Goal: Information Seeking & Learning: Learn about a topic

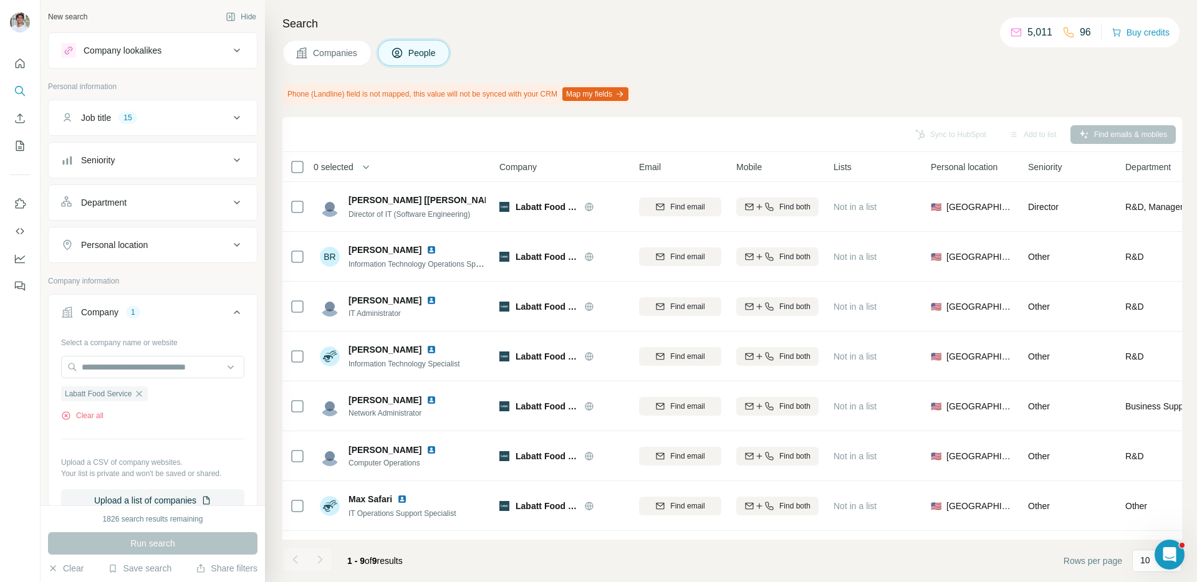
scroll to position [91, 0]
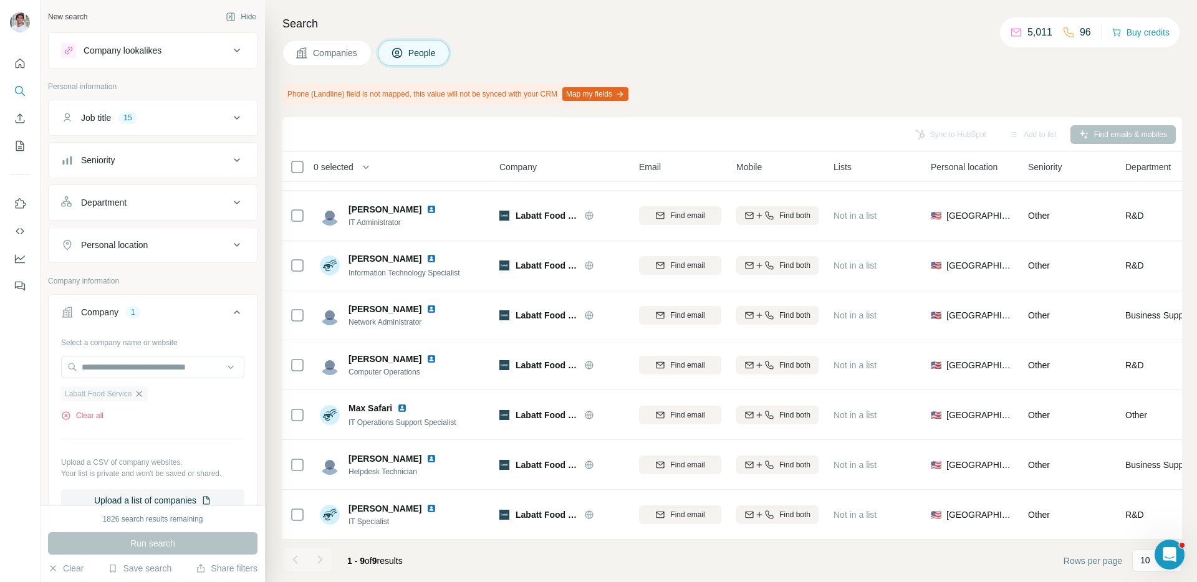
click at [144, 398] on icon "button" at bounding box center [139, 394] width 10 height 10
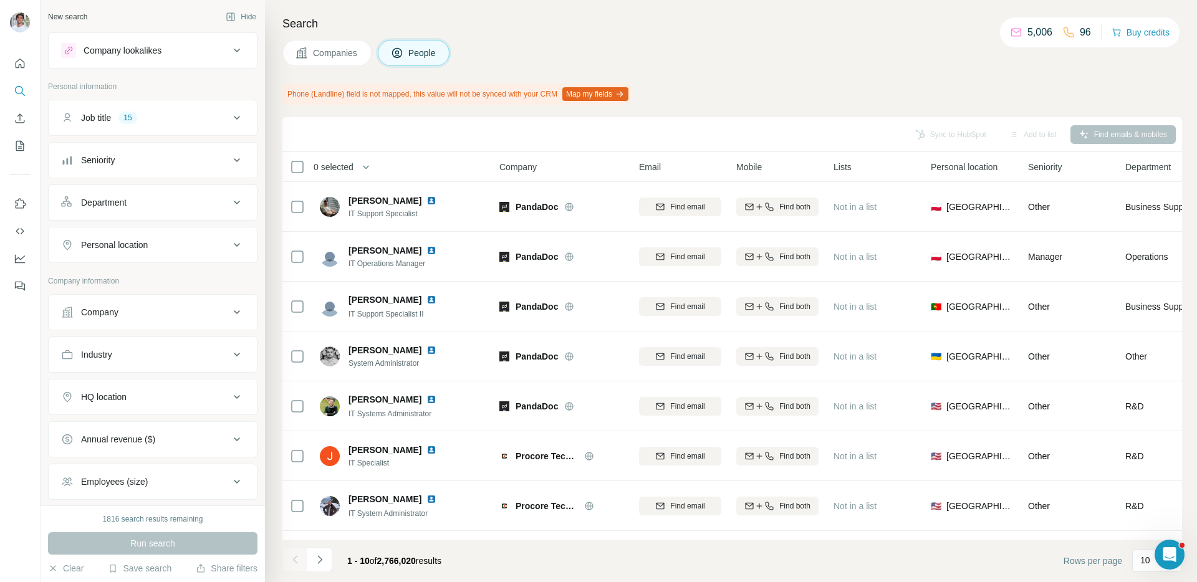
click at [80, 326] on button "Company" at bounding box center [153, 312] width 208 height 30
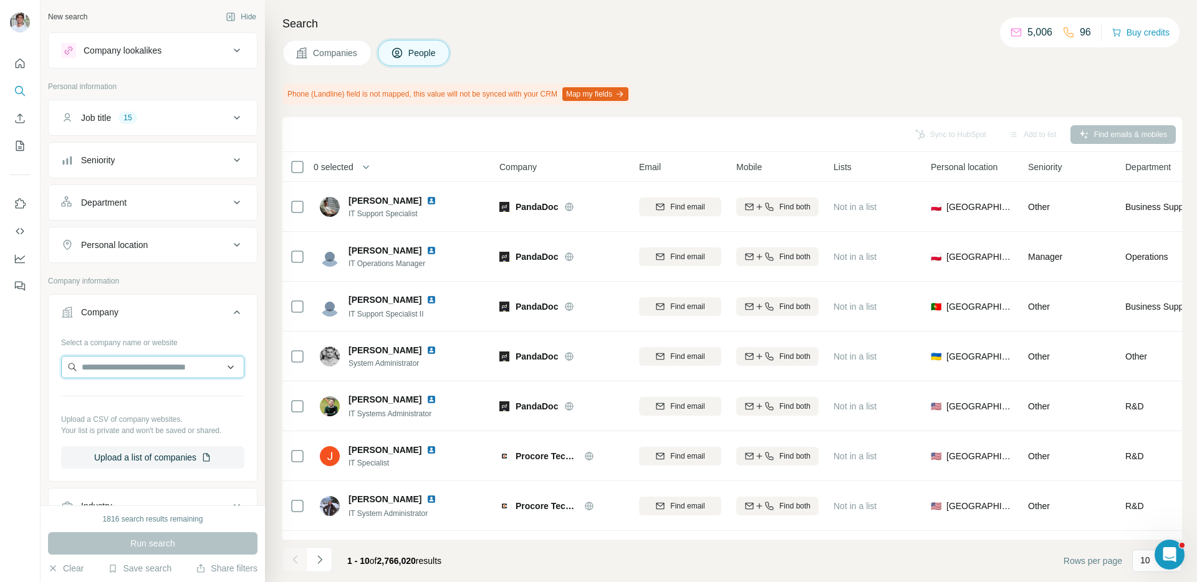
click at [142, 372] on input "text" at bounding box center [152, 367] width 183 height 22
paste input "**********"
type input "**********"
click at [150, 391] on div "Archrock [DOMAIN_NAME]" at bounding box center [152, 401] width 177 height 34
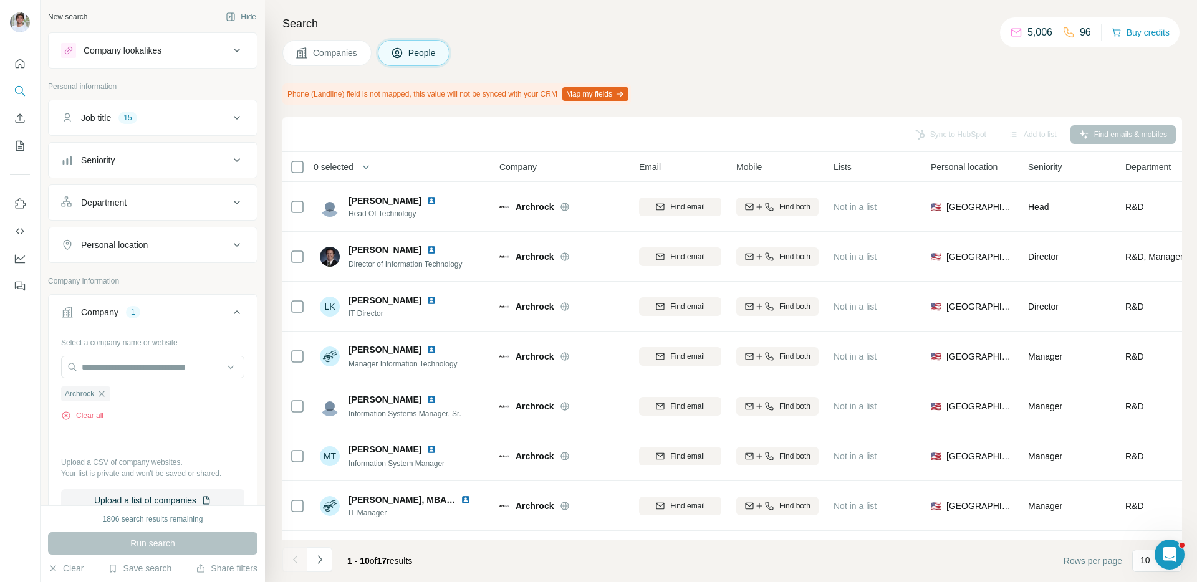
click at [351, 50] on span "Companies" at bounding box center [336, 53] width 46 height 12
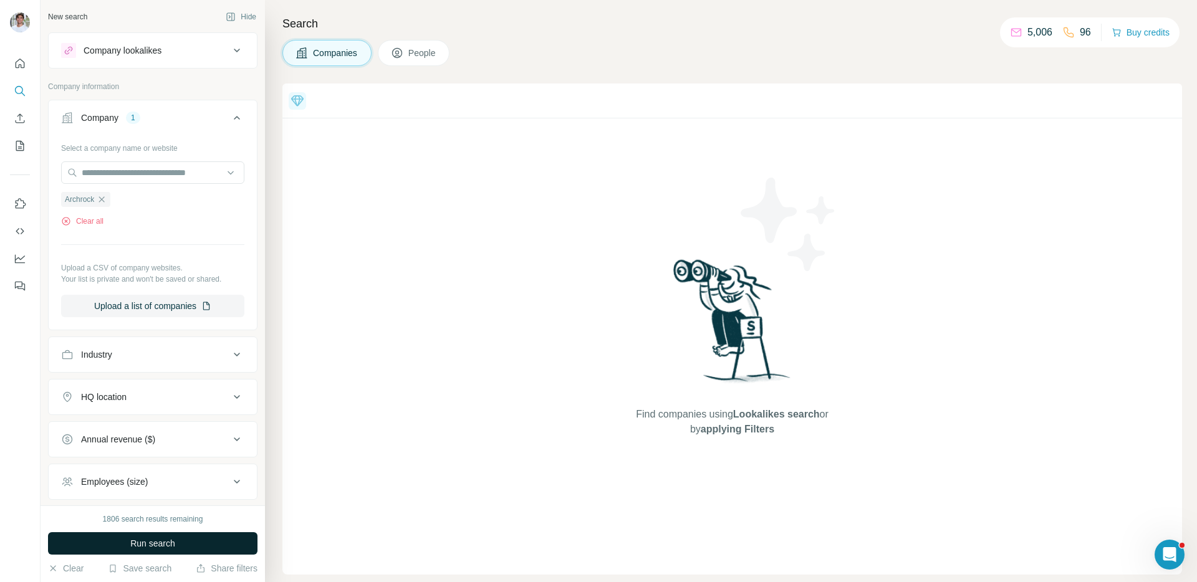
click at [150, 535] on button "Run search" at bounding box center [153, 544] width 210 height 22
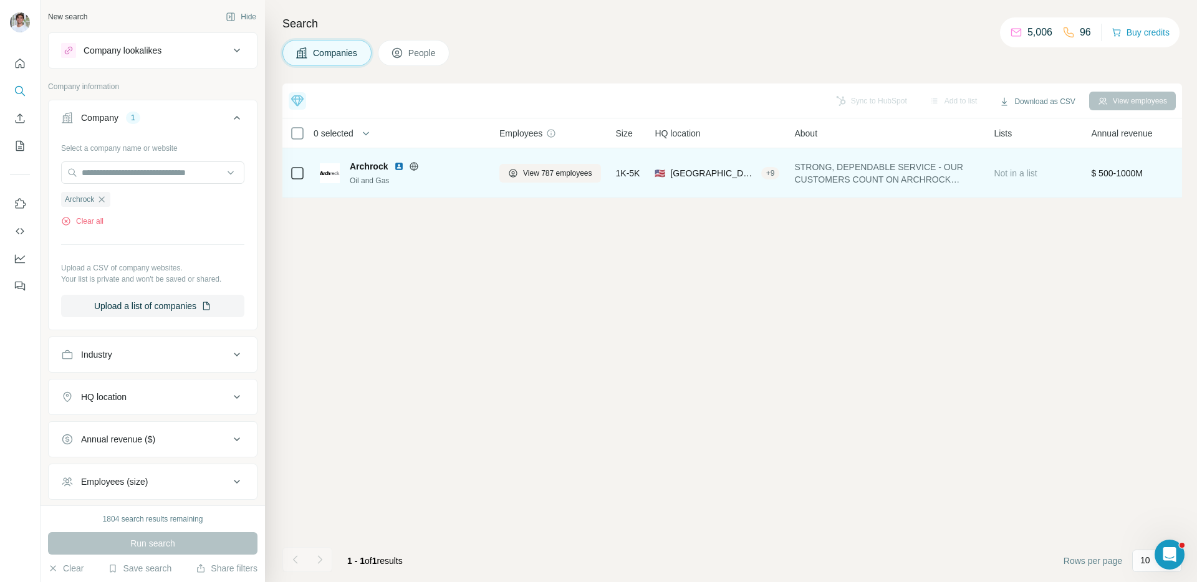
click at [400, 165] on img at bounding box center [399, 166] width 10 height 10
click at [576, 180] on button "View 787 employees" at bounding box center [550, 173] width 102 height 19
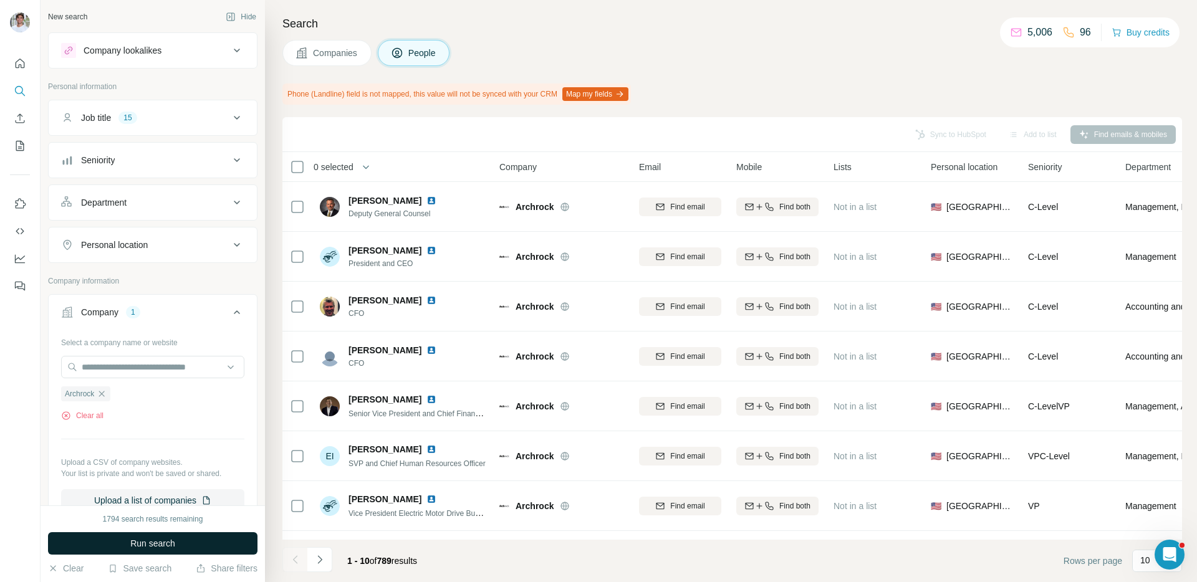
click at [123, 542] on button "Run search" at bounding box center [153, 544] width 210 height 22
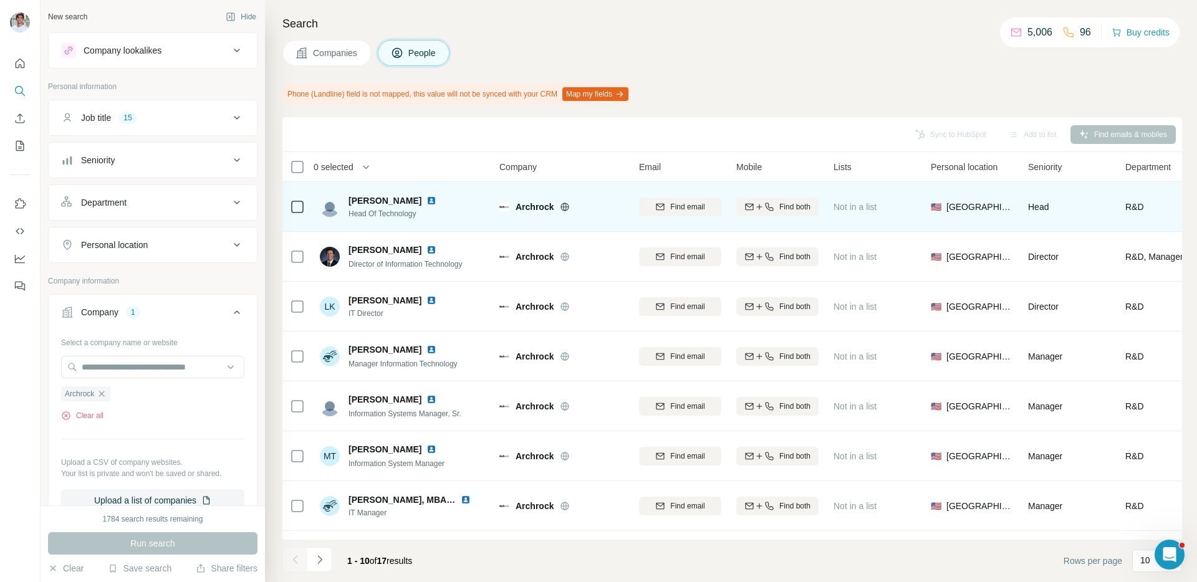
click at [426, 201] on img at bounding box center [431, 201] width 10 height 10
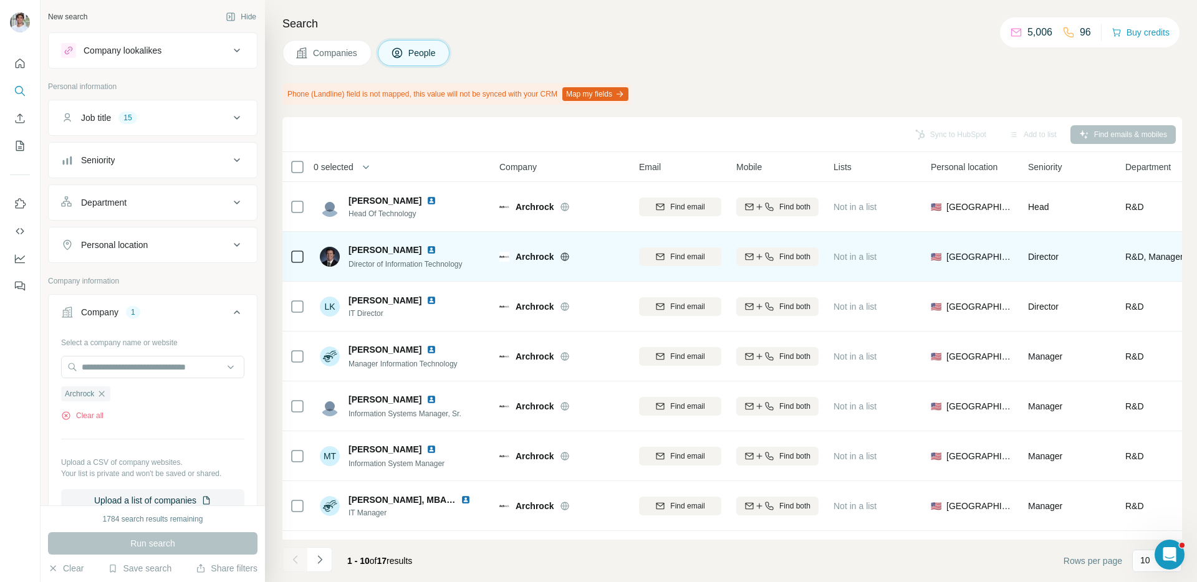
click at [430, 247] on img at bounding box center [431, 250] width 10 height 10
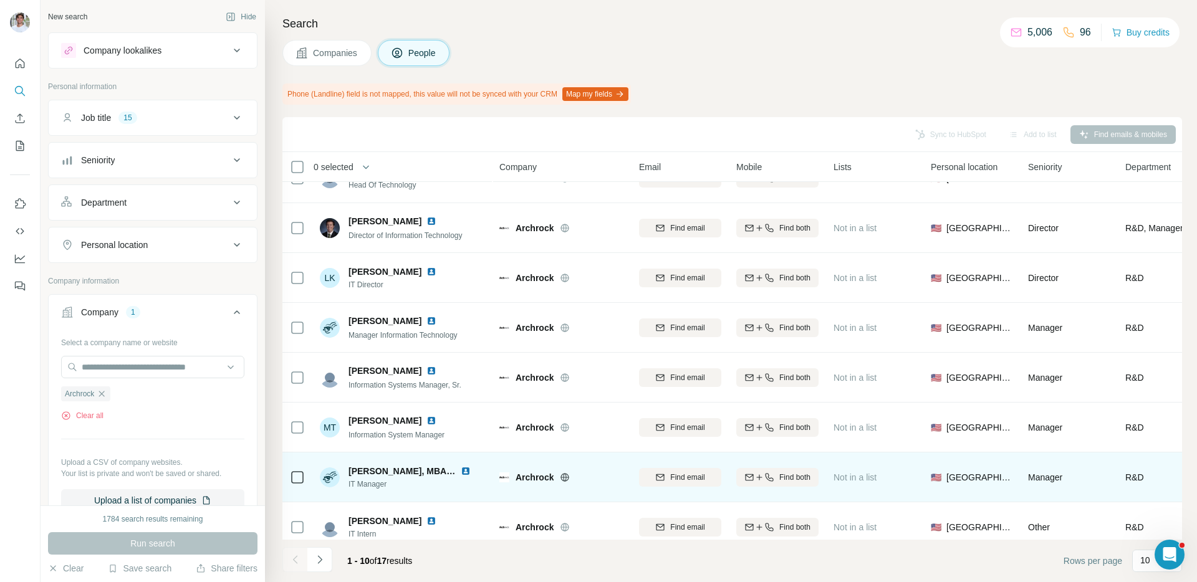
scroll to position [44, 0]
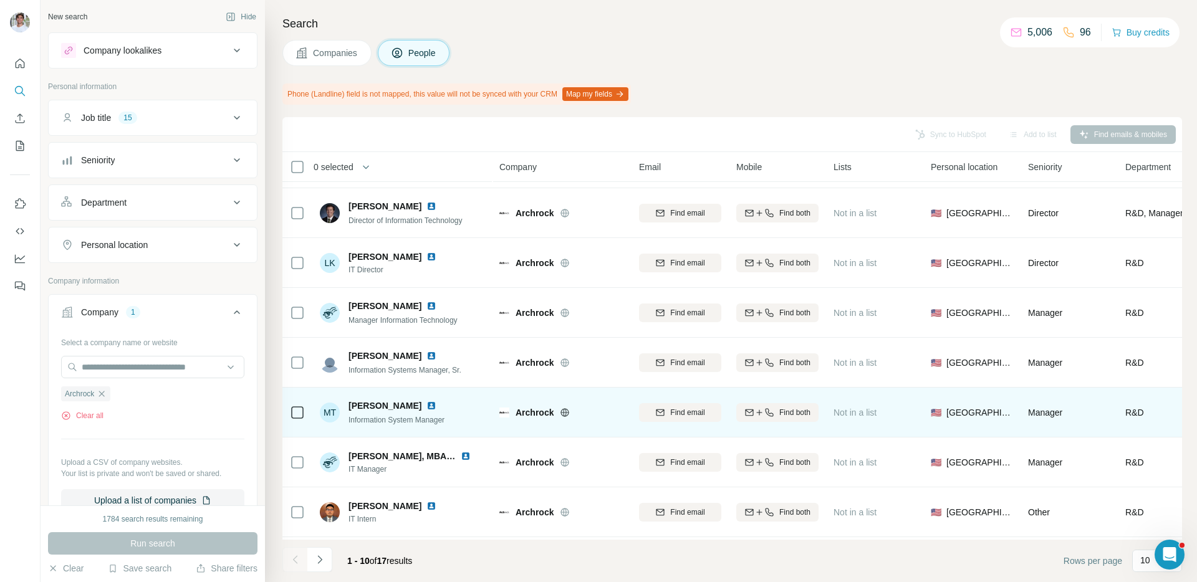
click at [427, 405] on img at bounding box center [431, 406] width 10 height 10
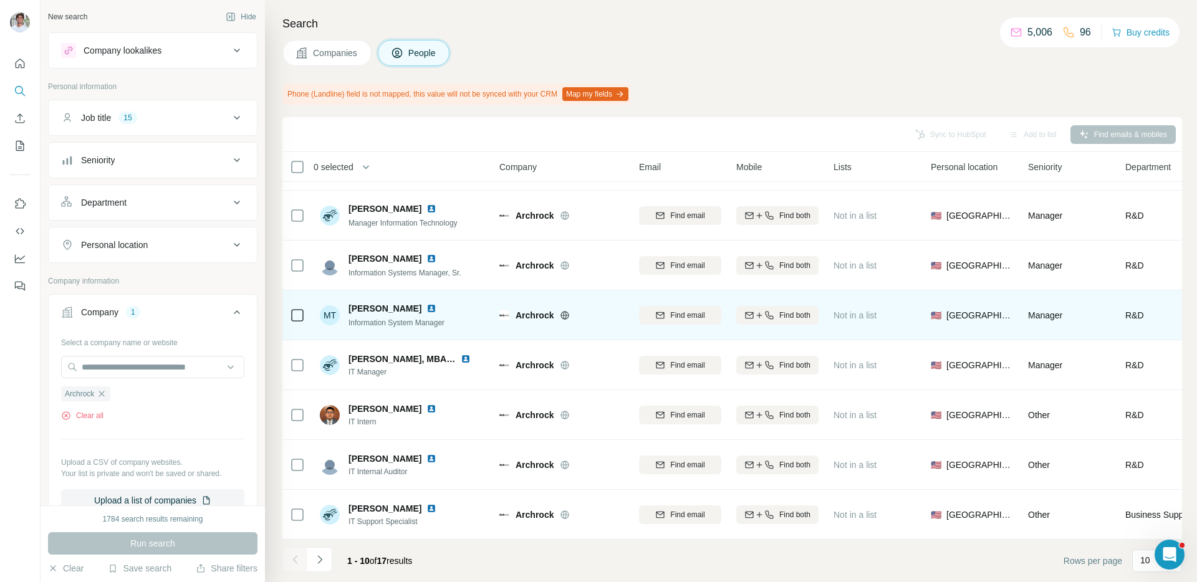
scroll to position [140, 0]
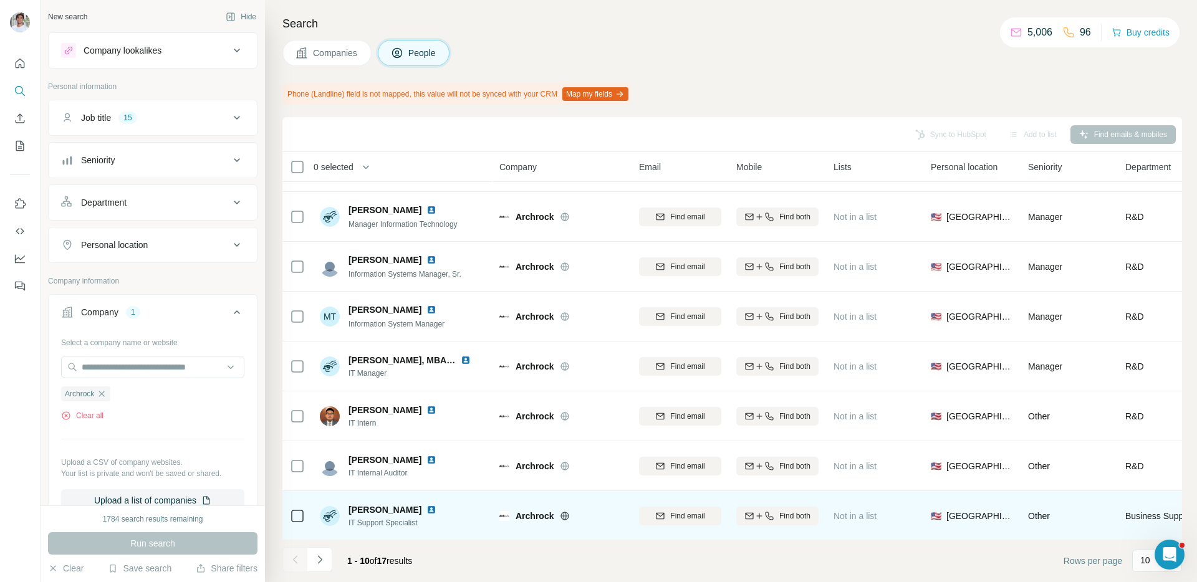
click at [426, 511] on img at bounding box center [431, 510] width 10 height 10
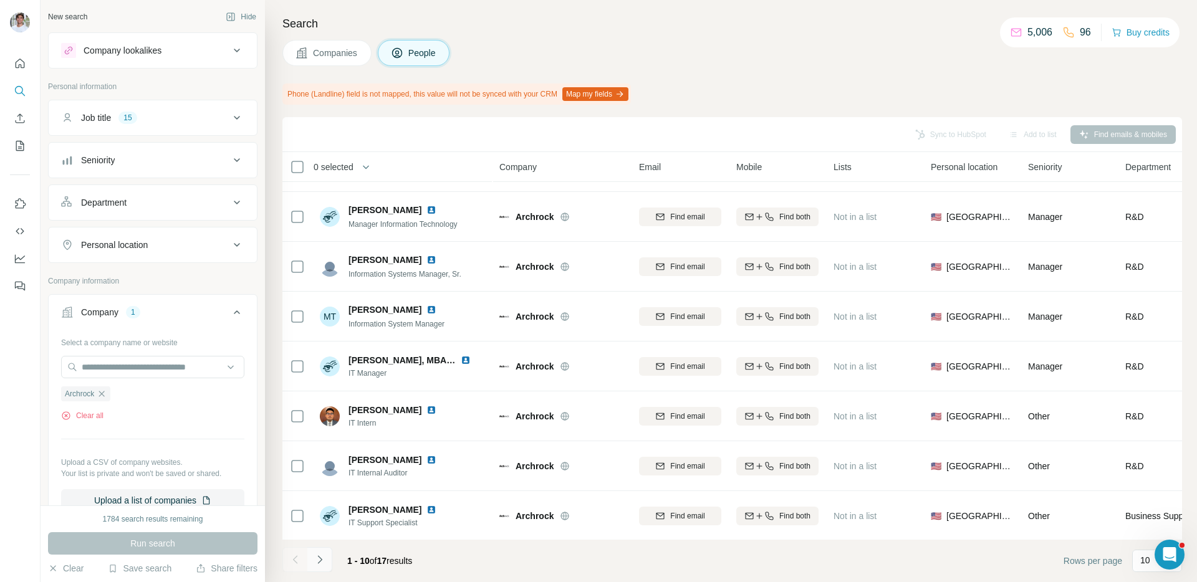
click at [320, 558] on icon "Navigate to next page" at bounding box center [320, 560] width 12 height 12
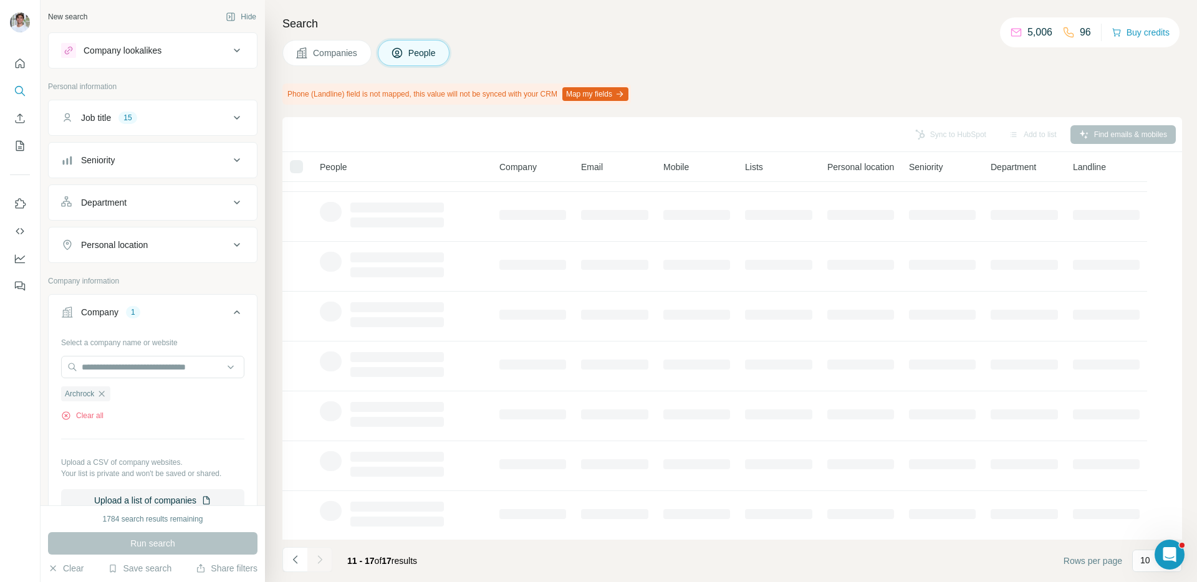
scroll to position [0, 0]
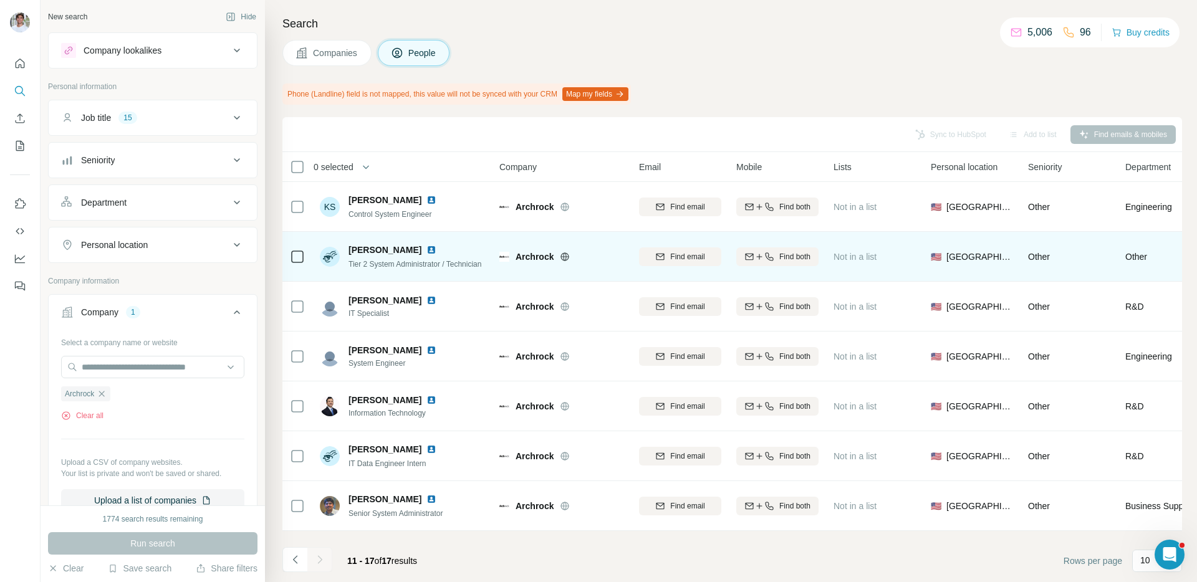
click at [435, 248] on img at bounding box center [431, 250] width 10 height 10
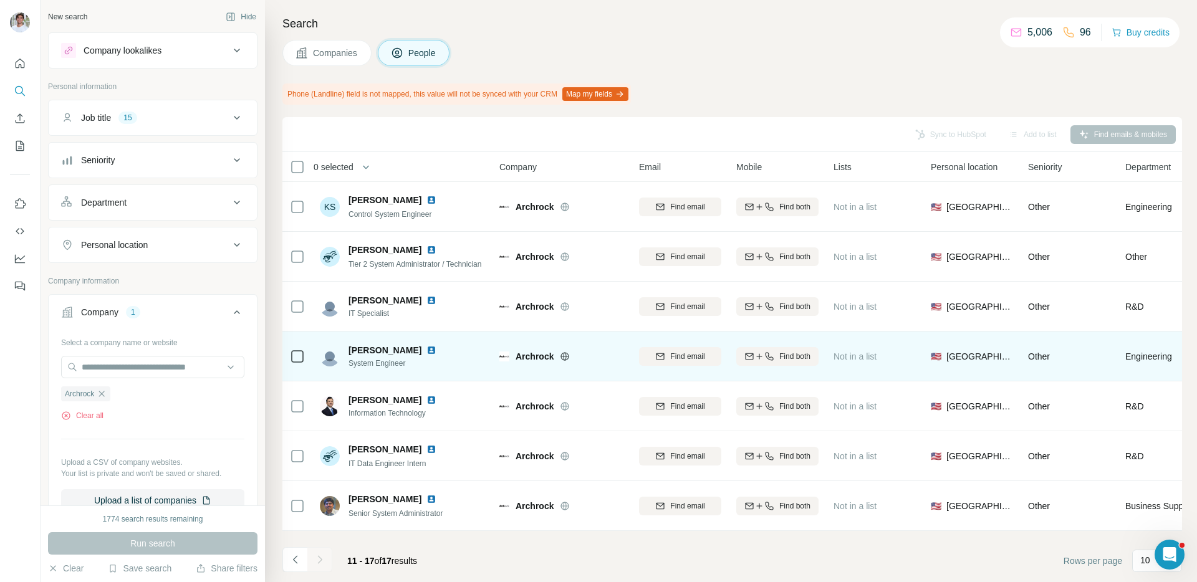
click at [426, 351] on img at bounding box center [431, 350] width 10 height 10
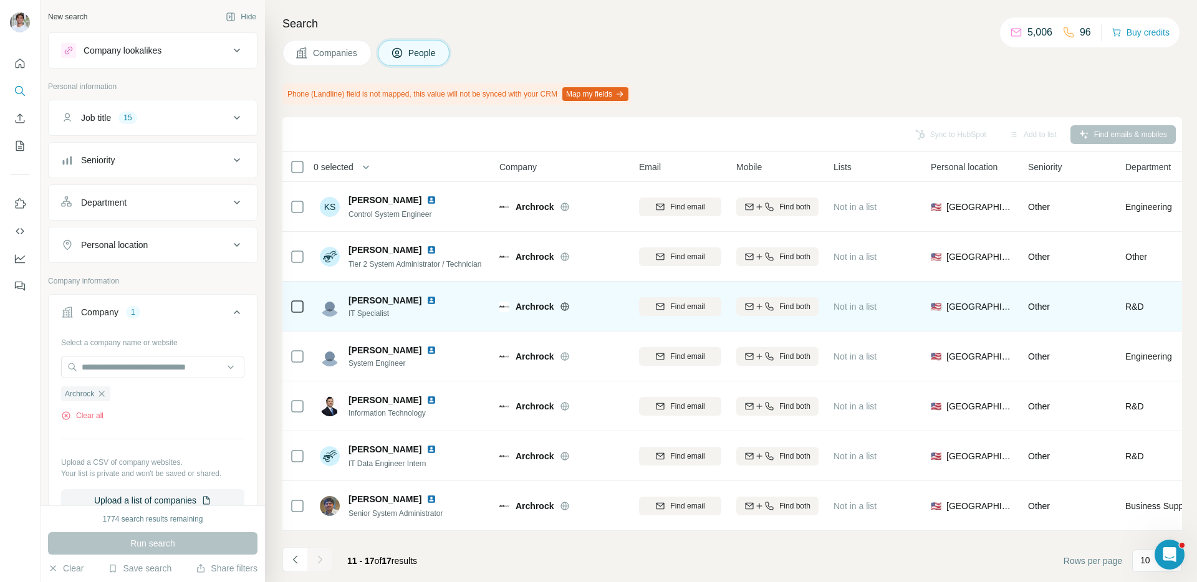
click at [426, 300] on img at bounding box center [431, 301] width 10 height 10
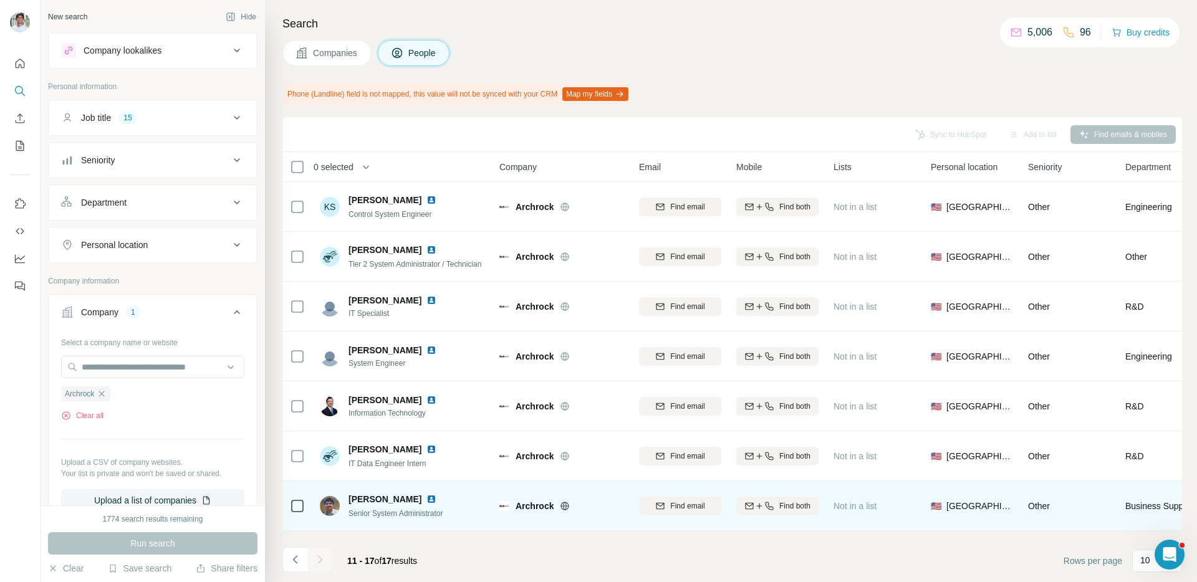
click at [426, 498] on img at bounding box center [431, 499] width 10 height 10
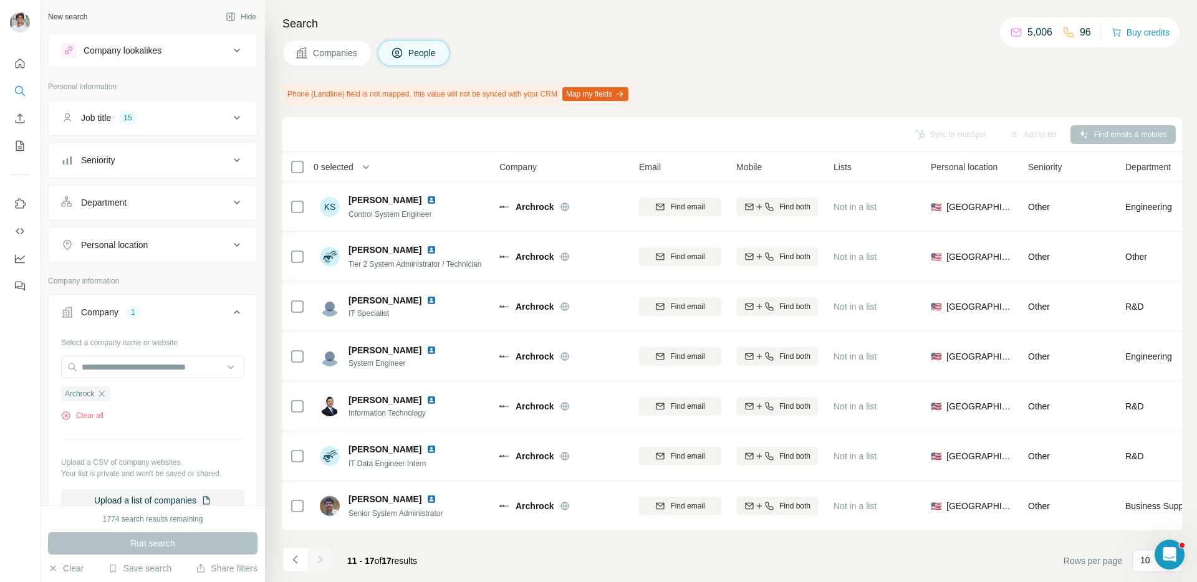
click at [314, 54] on span "Companies" at bounding box center [336, 53] width 46 height 12
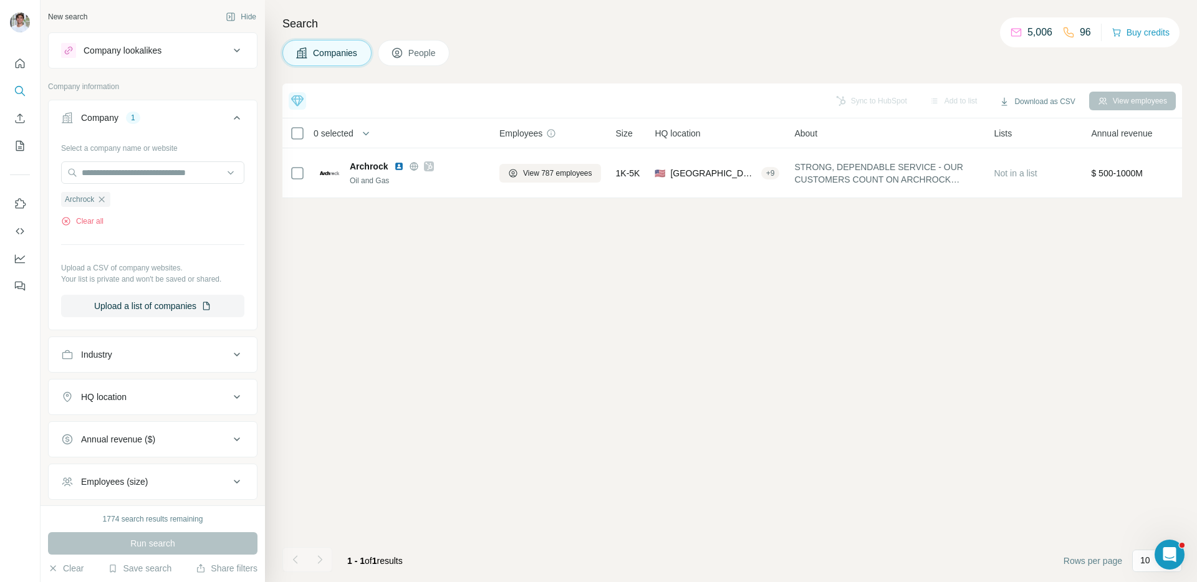
click at [100, 196] on icon "button" at bounding box center [102, 200] width 10 height 10
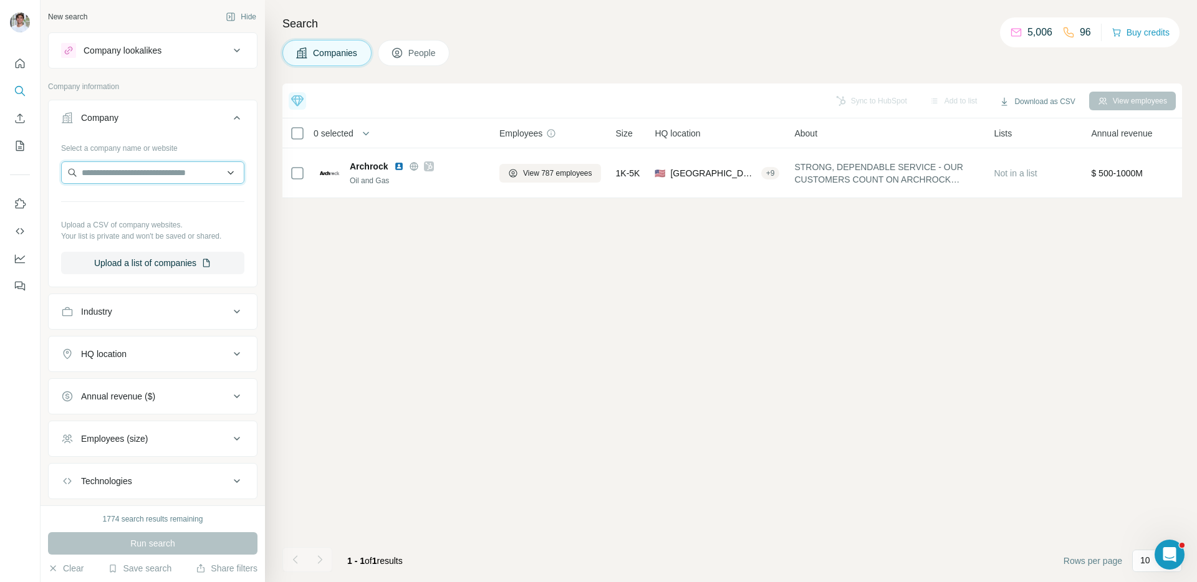
click at [104, 178] on input "text" at bounding box center [152, 172] width 183 height 22
paste input "**********"
type input "**********"
click at [128, 203] on p "Cirtec Medical" at bounding box center [127, 201] width 60 height 12
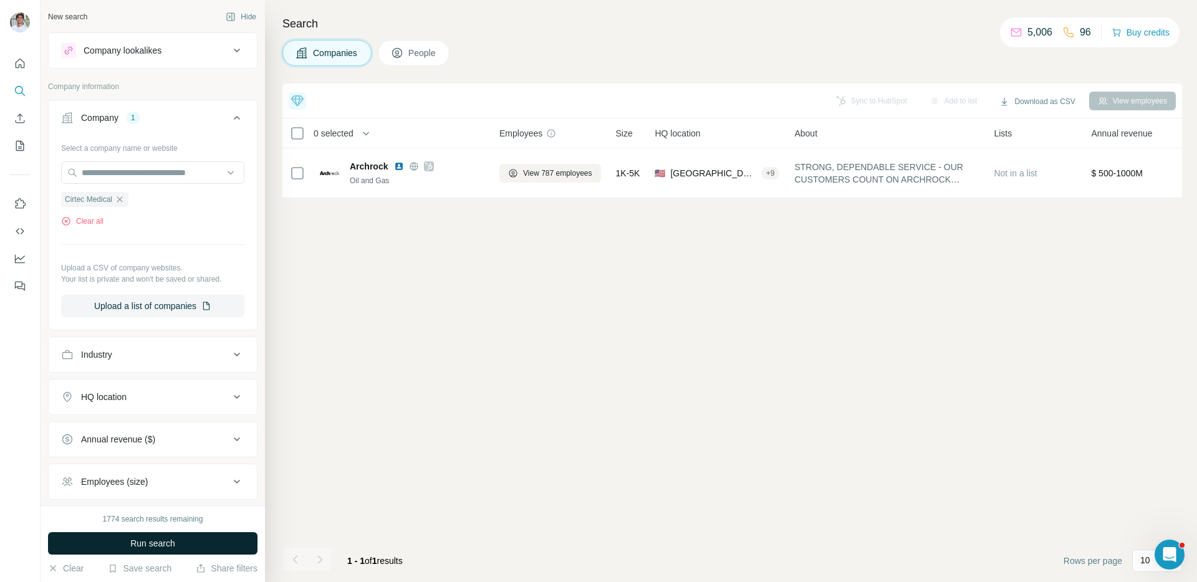
click at [120, 539] on button "Run search" at bounding box center [153, 544] width 210 height 22
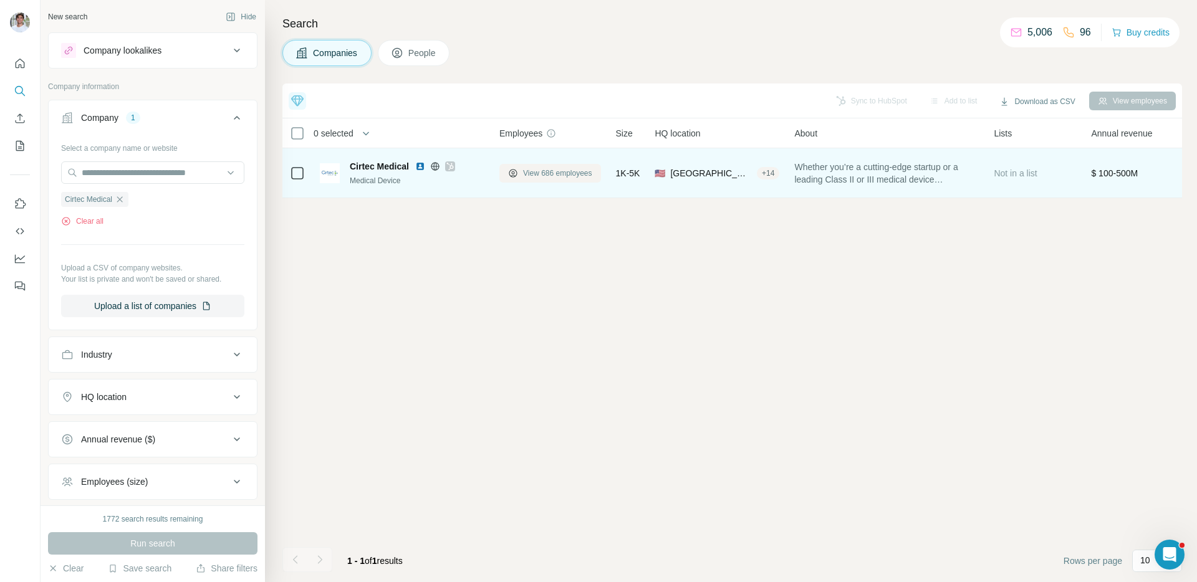
click at [551, 171] on span "View 686 employees" at bounding box center [557, 173] width 69 height 11
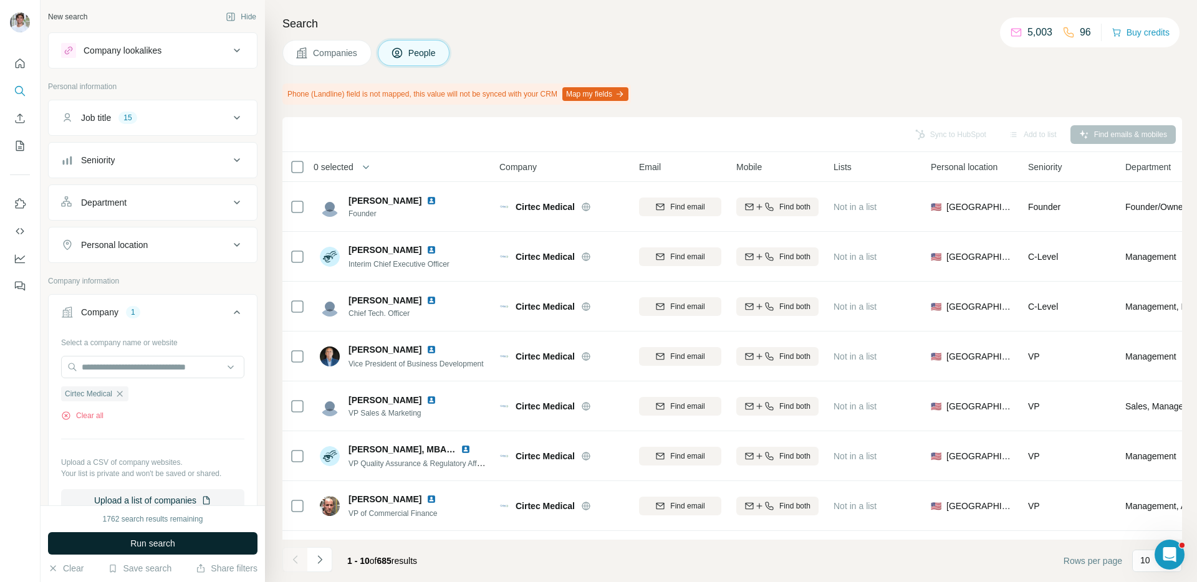
click at [196, 547] on button "Run search" at bounding box center [153, 544] width 210 height 22
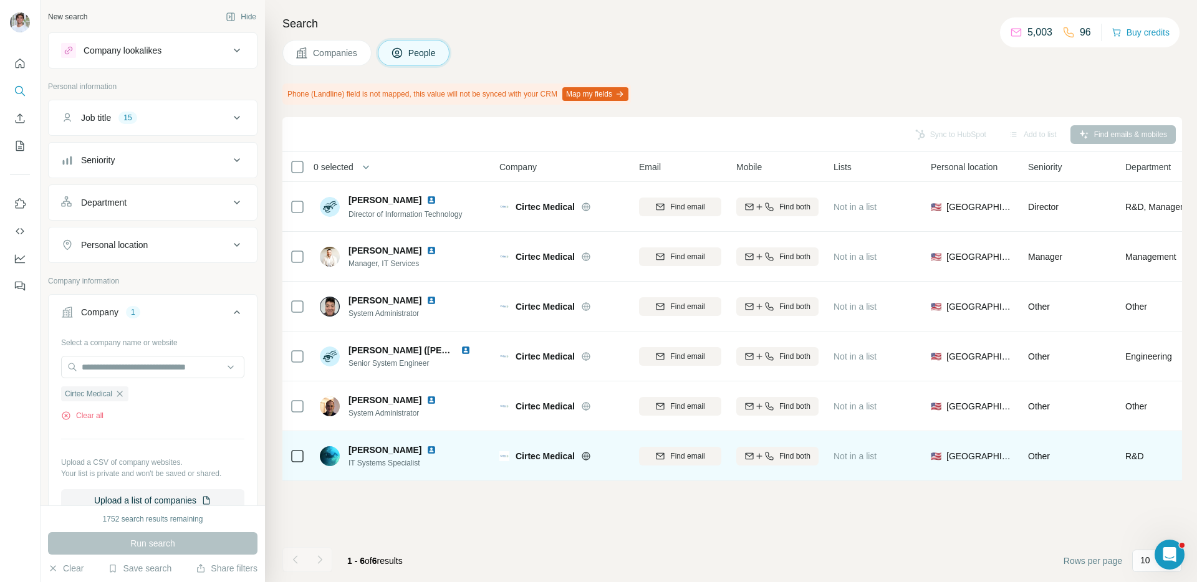
click at [426, 446] on img at bounding box center [431, 450] width 10 height 10
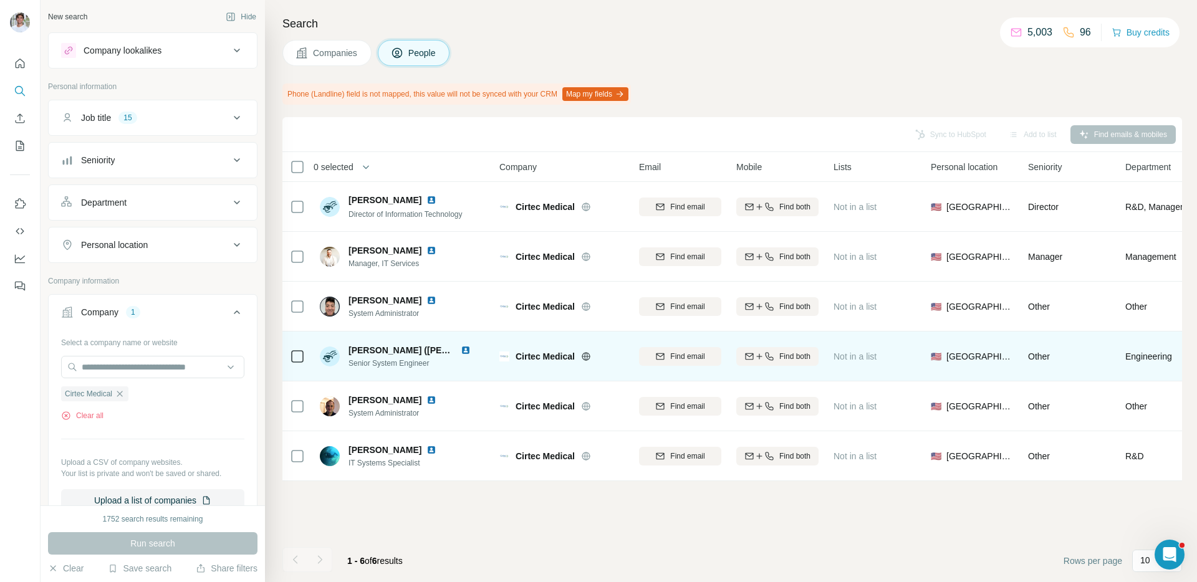
click at [467, 347] on img at bounding box center [466, 350] width 10 height 10
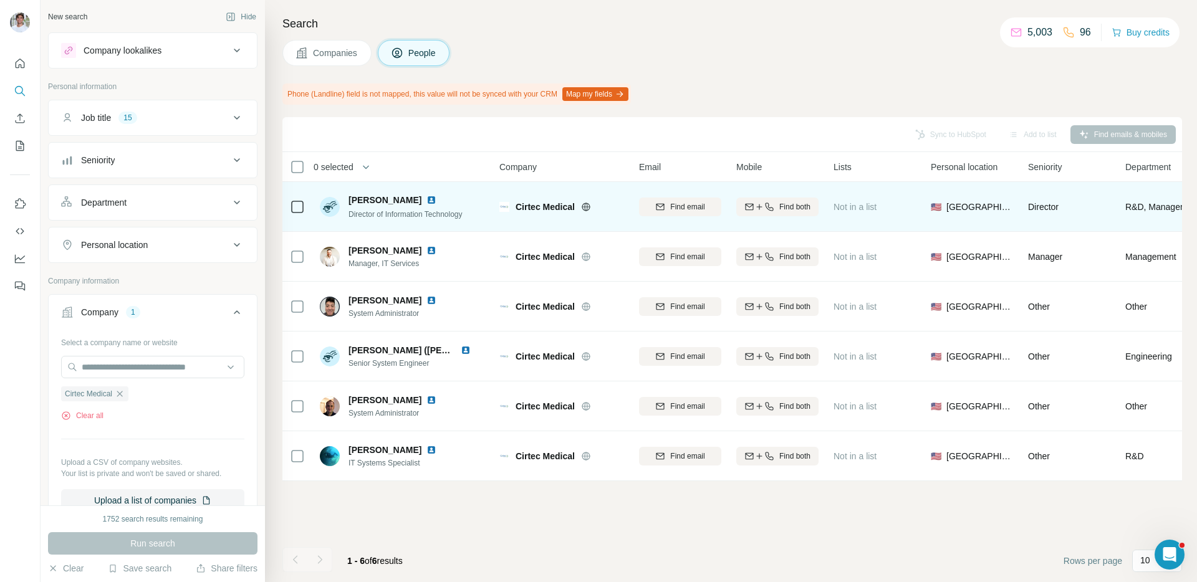
click at [426, 201] on img at bounding box center [431, 200] width 10 height 10
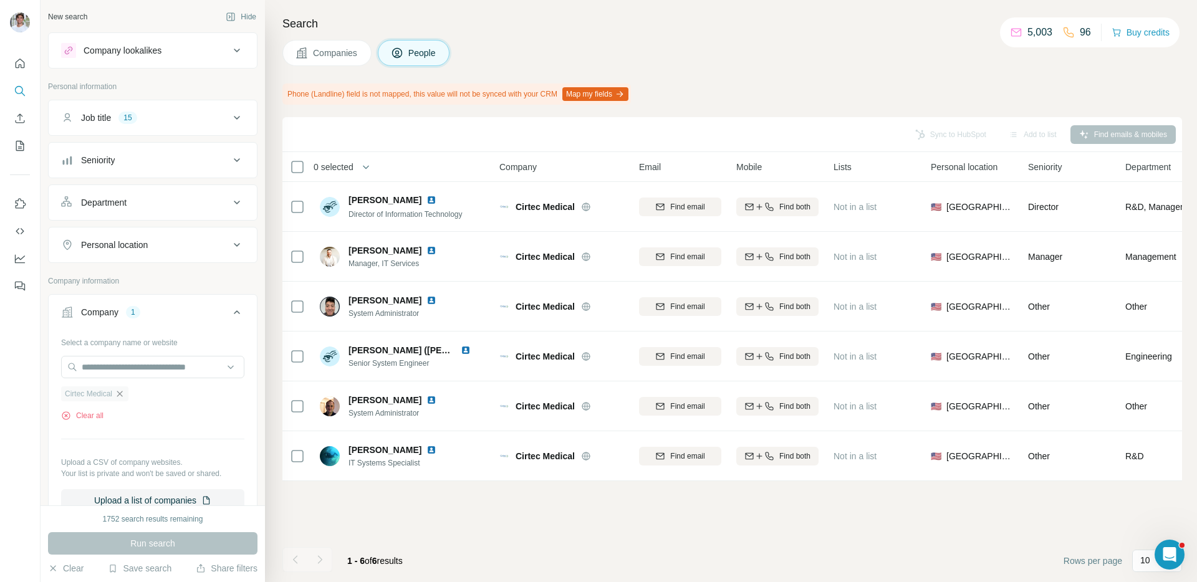
click at [125, 395] on icon "button" at bounding box center [120, 394] width 10 height 10
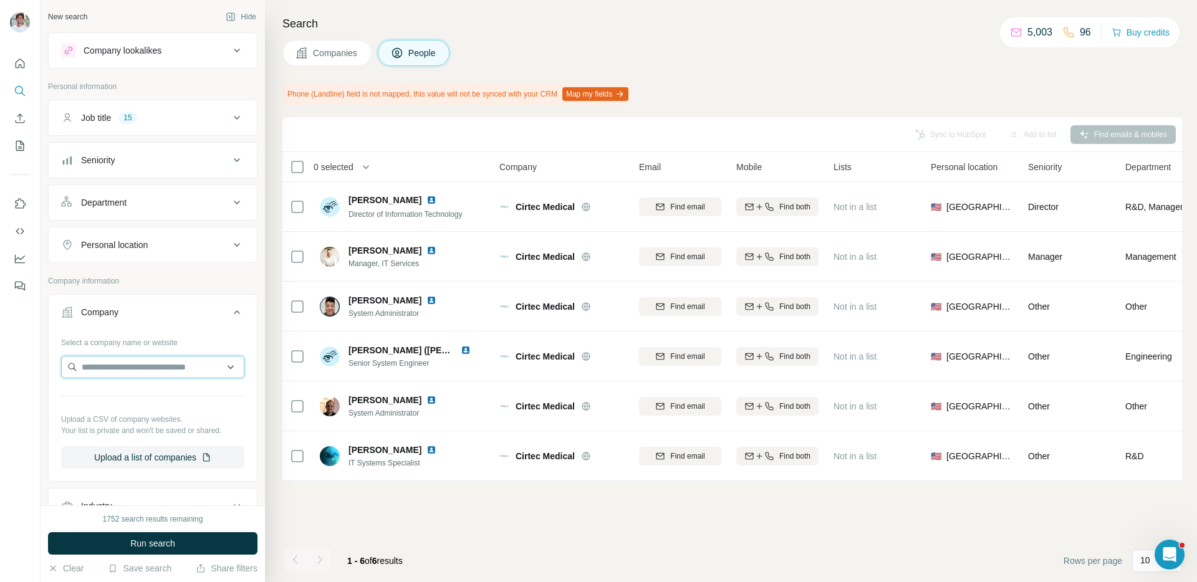
click at [128, 364] on input "text" at bounding box center [152, 367] width 183 height 22
paste input "**********"
type input "**********"
click at [128, 400] on p "[DOMAIN_NAME]" at bounding box center [132, 395] width 70 height 12
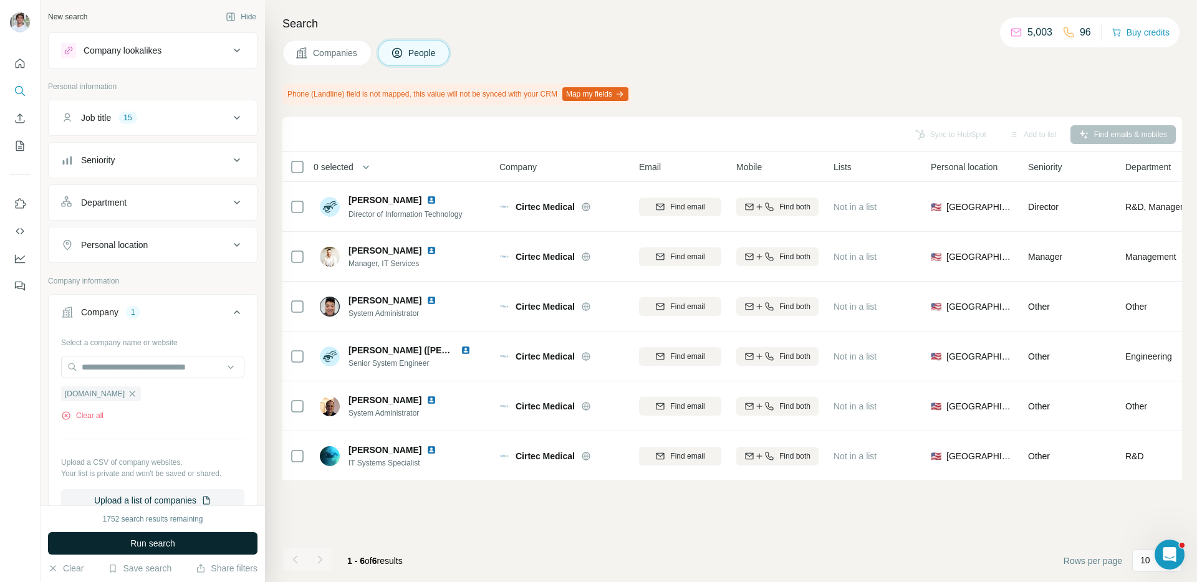
click at [123, 538] on button "Run search" at bounding box center [153, 544] width 210 height 22
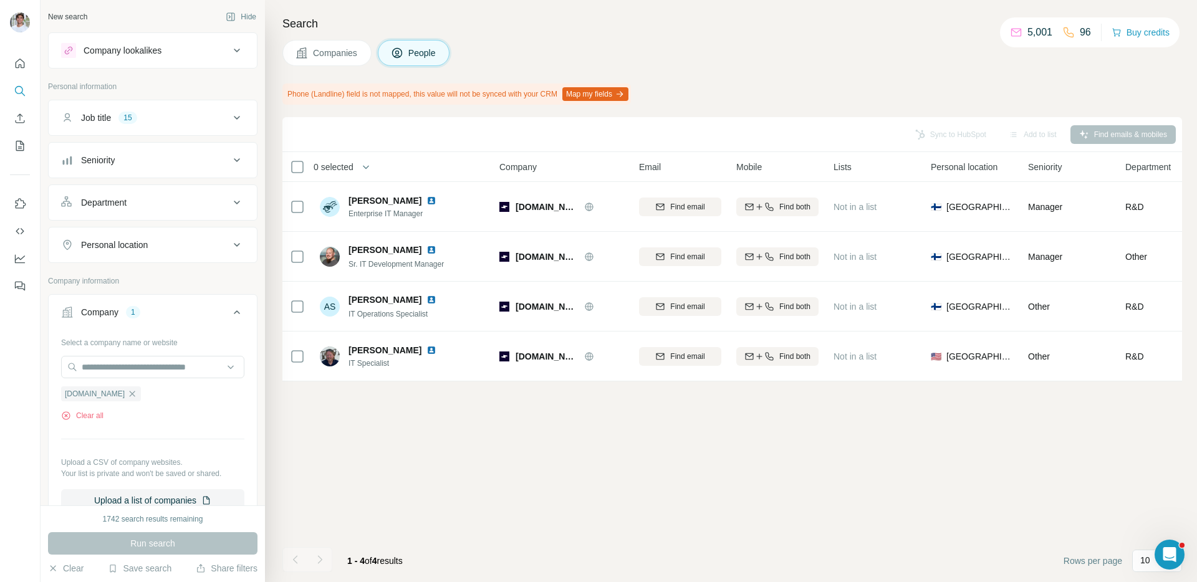
click at [332, 51] on span "Companies" at bounding box center [336, 53] width 46 height 12
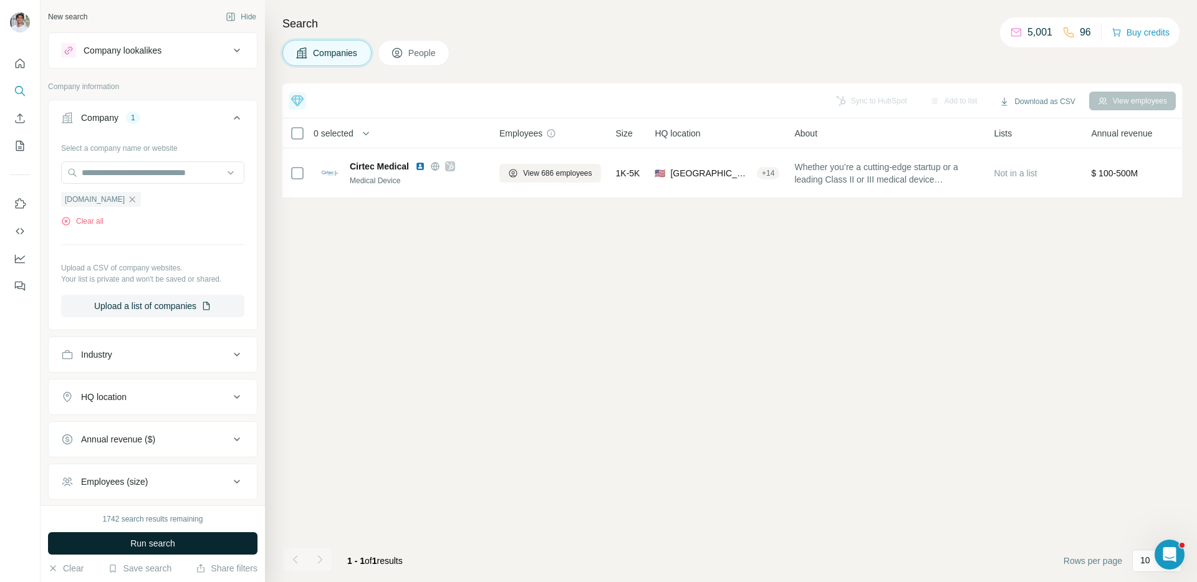
click at [197, 553] on button "Run search" at bounding box center [153, 544] width 210 height 22
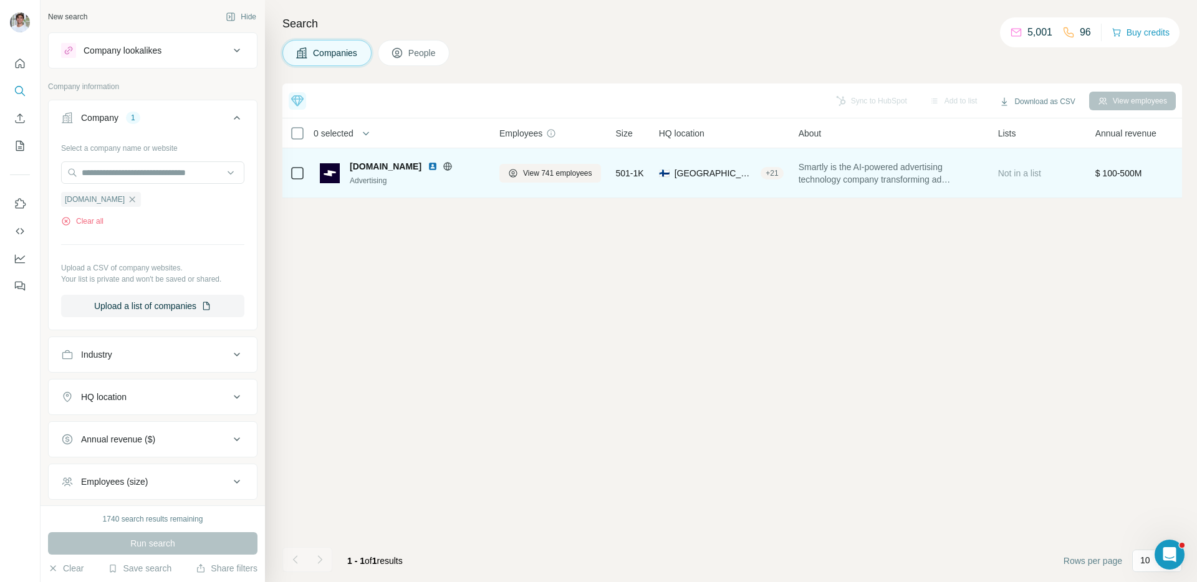
click at [428, 168] on img at bounding box center [433, 166] width 10 height 10
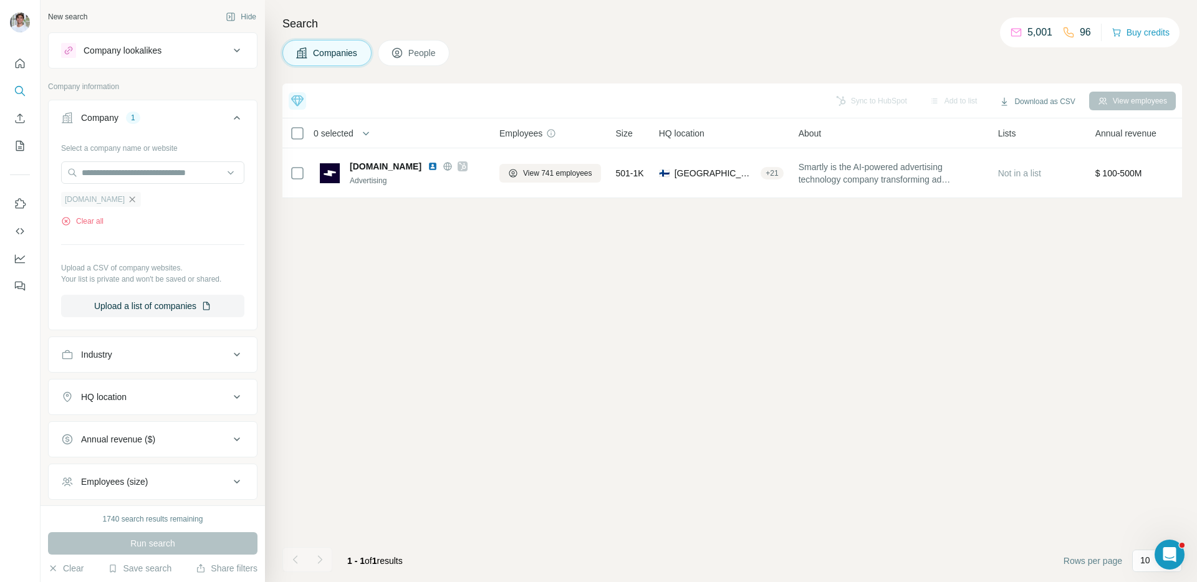
click at [130, 197] on icon "button" at bounding box center [133, 199] width 6 height 6
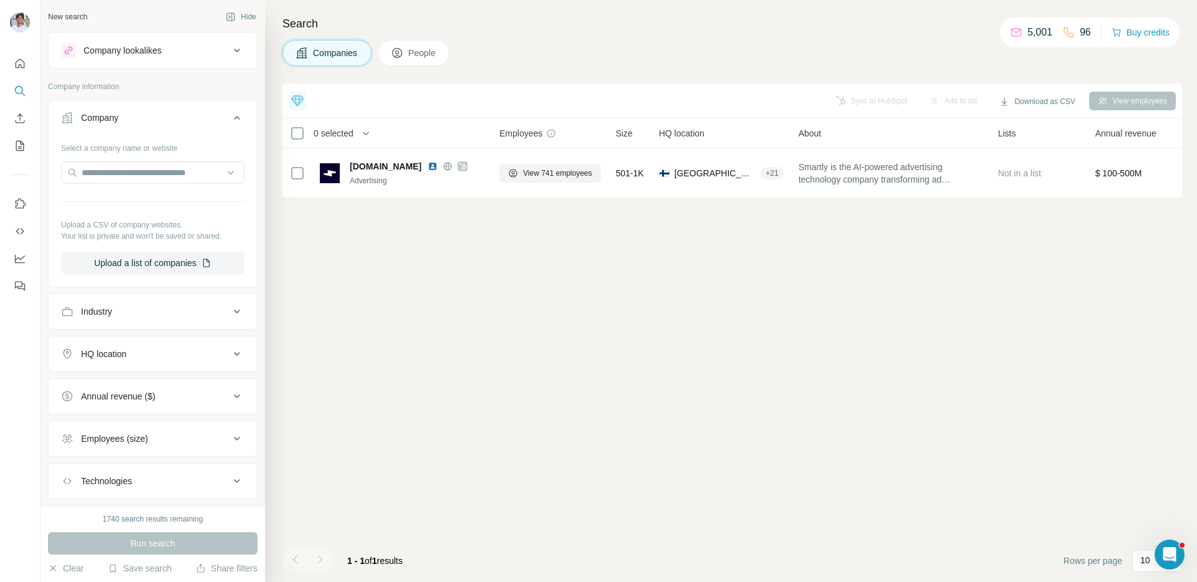
click at [109, 197] on div "Select a company name or website Upload a CSV of company websites. Your list is…" at bounding box center [152, 206] width 183 height 137
click at [125, 176] on input "text" at bounding box center [152, 172] width 183 height 22
paste input "**********"
type input "**********"
click at [124, 205] on p "St [PERSON_NAME] Ambulance" at bounding box center [161, 201] width 128 height 12
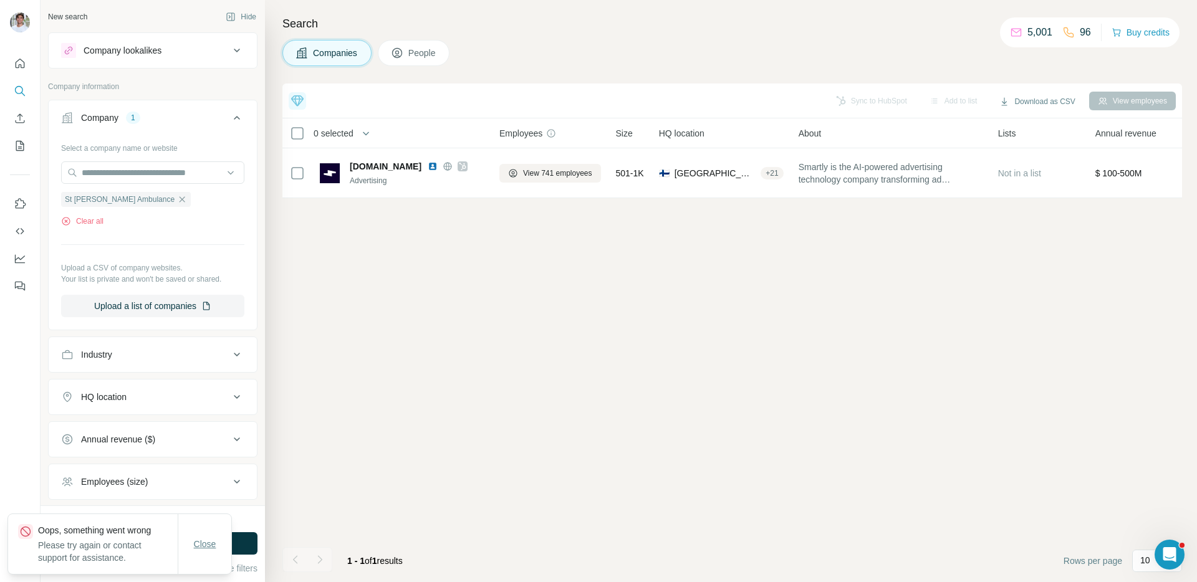
click at [211, 536] on button "Close" at bounding box center [205, 544] width 40 height 22
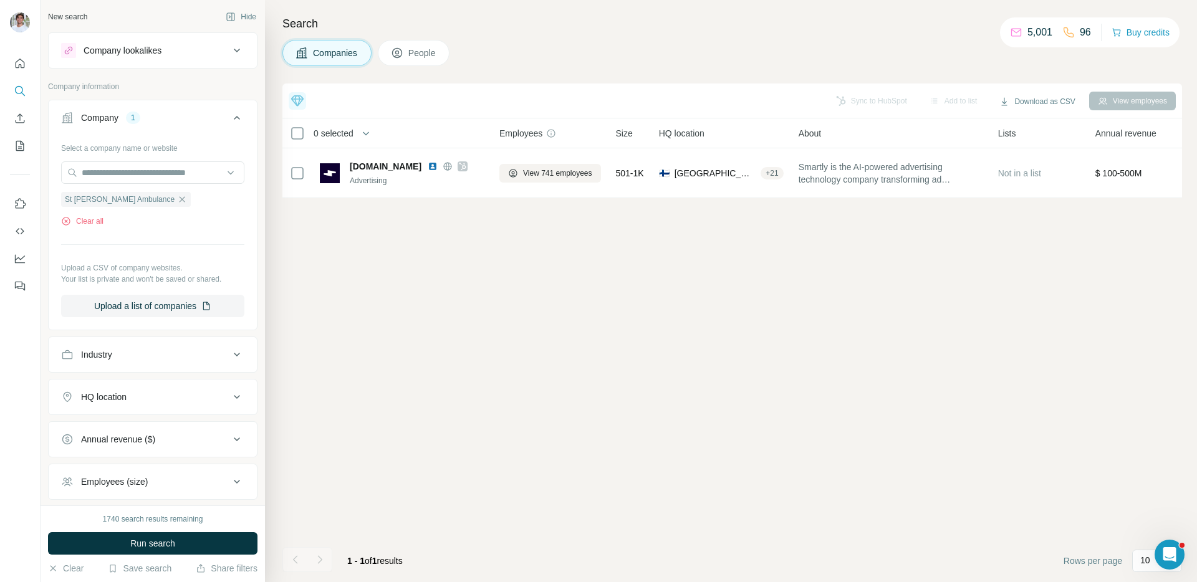
click at [211, 536] on div "Close" at bounding box center [205, 557] width 54 height 60
click at [211, 536] on button "Run search" at bounding box center [153, 544] width 210 height 22
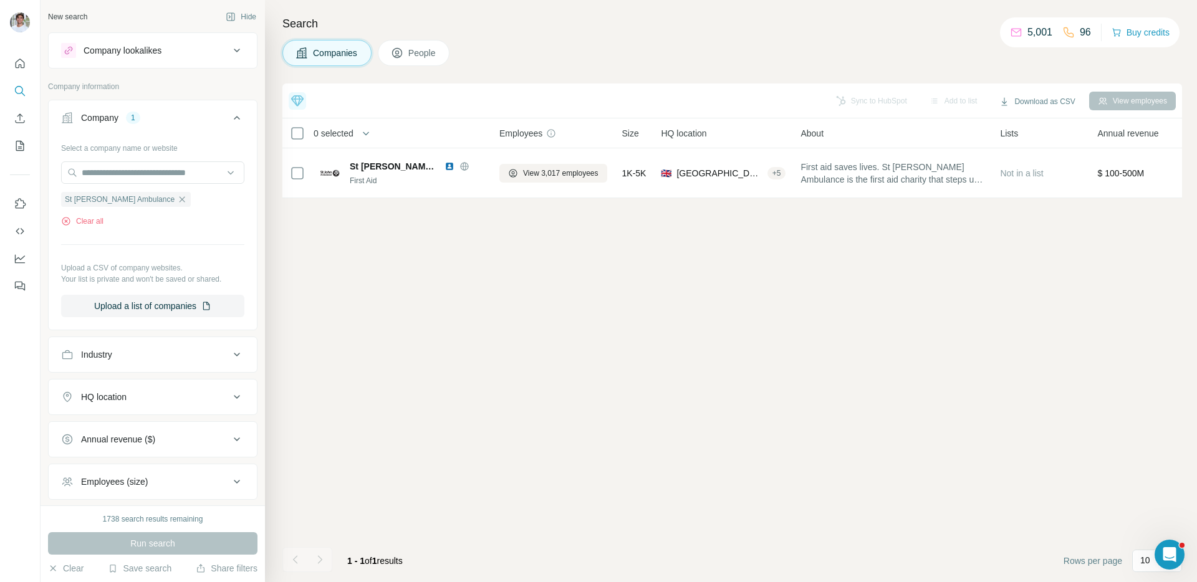
click at [408, 48] on button "People" at bounding box center [414, 53] width 72 height 26
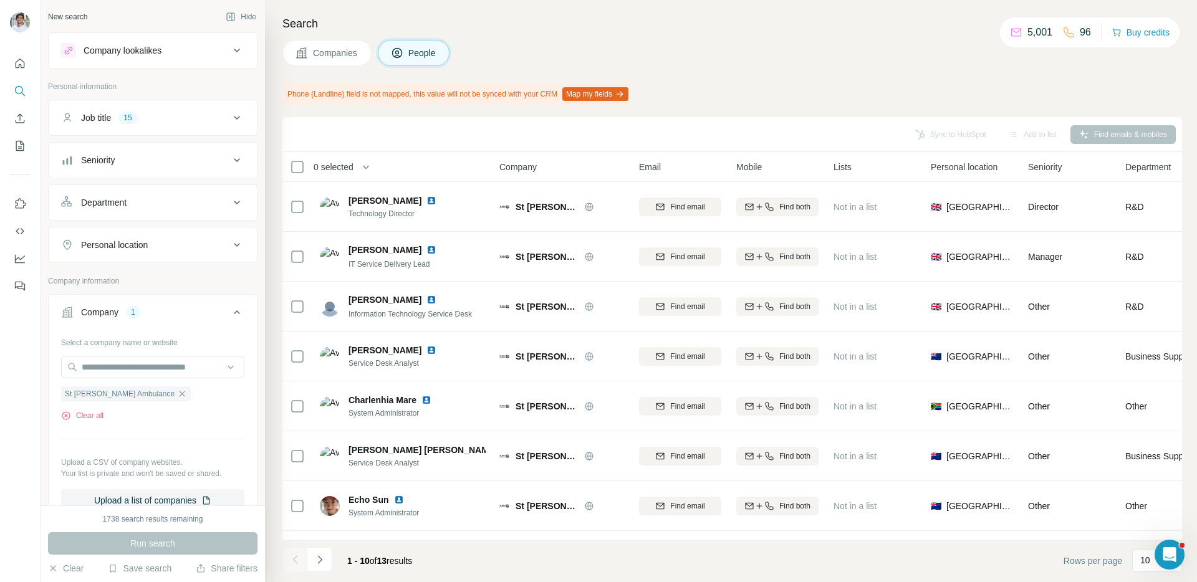
click at [223, 541] on div "Run search" at bounding box center [153, 544] width 210 height 22
click at [475, 543] on footer "1 - 10 of 13 results Rows per page 10" at bounding box center [732, 561] width 900 height 42
